Goal: Task Accomplishment & Management: Manage account settings

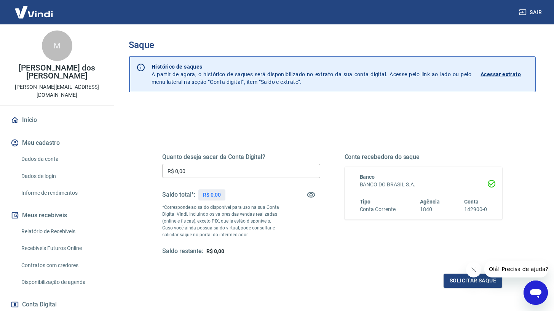
click at [504, 78] on link "Acessar extrato" at bounding box center [504, 74] width 49 height 23
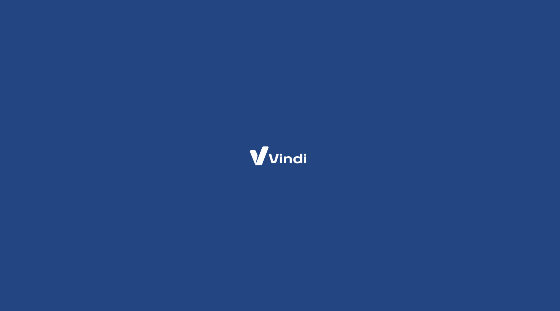
click at [508, 75] on div at bounding box center [280, 155] width 560 height 311
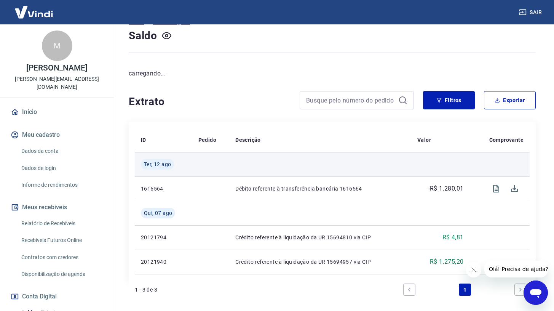
scroll to position [56, 0]
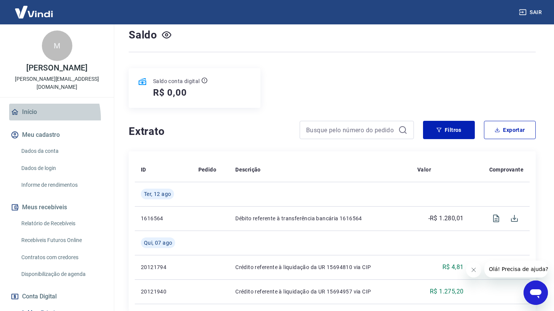
click at [27, 118] on link "Início" at bounding box center [57, 112] width 96 height 17
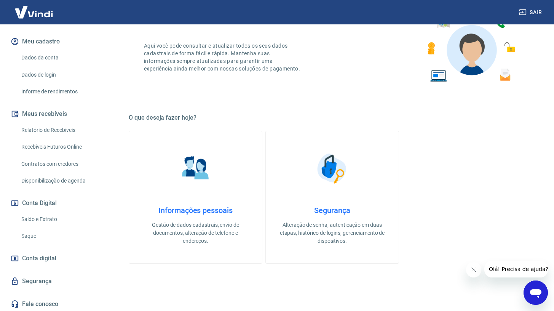
scroll to position [93, 0]
click at [51, 220] on link "Saldo e Extrato" at bounding box center [61, 220] width 86 height 16
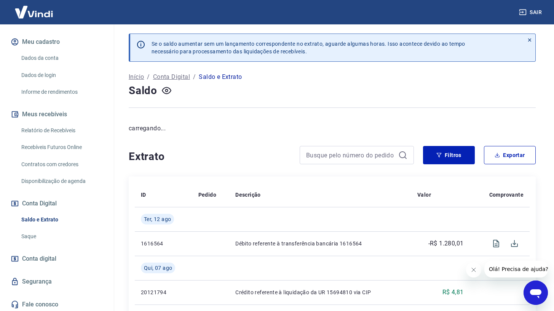
click at [26, 244] on div "Início Meu cadastro Dados da conta Dados de login Informe de rendimentos Meus r…" at bounding box center [57, 162] width 114 height 302
click at [38, 231] on link "Saque" at bounding box center [61, 236] width 86 height 16
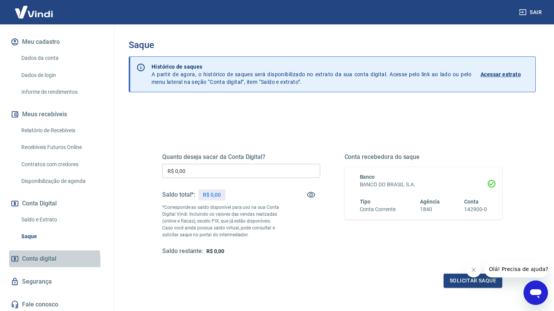
click at [37, 259] on span "Conta digital" at bounding box center [39, 258] width 34 height 11
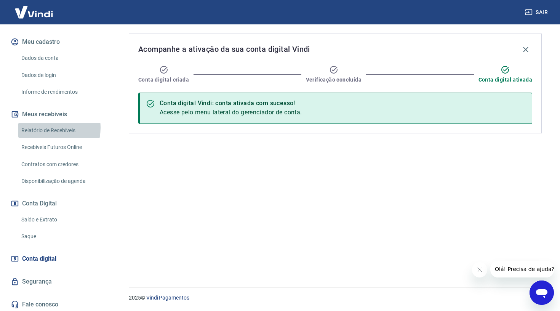
click at [47, 127] on link "Relatório de Recebíveis" at bounding box center [61, 131] width 86 height 16
